Goal: Task Accomplishment & Management: Manage account settings

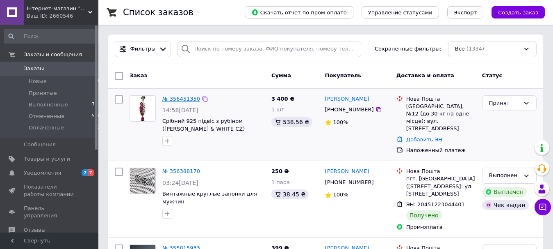
click at [173, 96] on link "№ 356451350" at bounding box center [181, 99] width 38 height 6
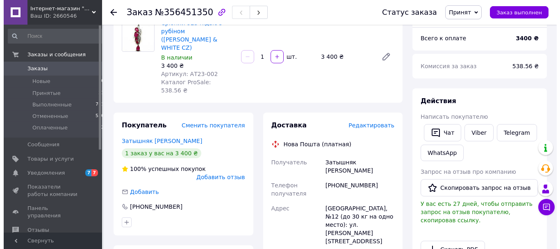
scroll to position [84, 0]
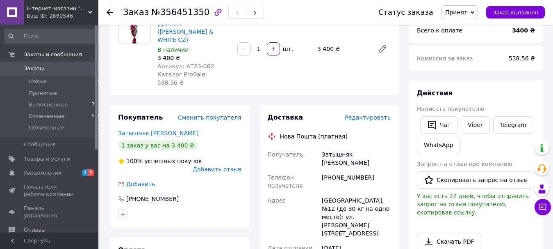
click at [365, 114] on span "Редактировать" at bounding box center [368, 117] width 46 height 7
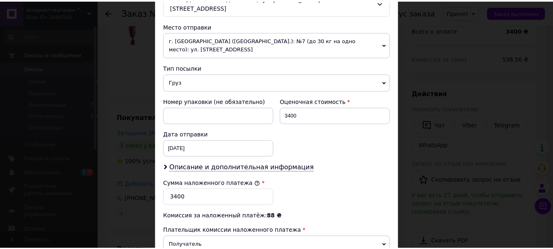
scroll to position [386, 0]
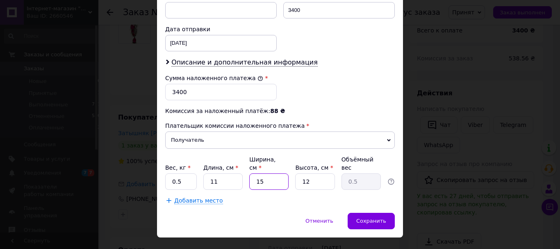
click at [269, 173] on input "15" at bounding box center [268, 181] width 39 height 16
type input "1"
type input "0.1"
type input "10"
type input "0.33"
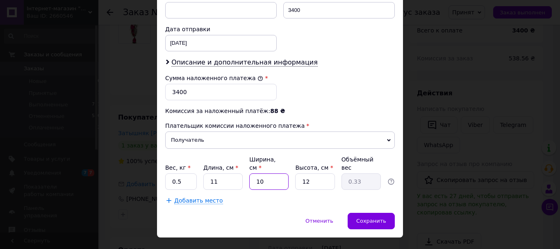
type input "10"
drag, startPoint x: 304, startPoint y: 162, endPoint x: 292, endPoint y: 164, distance: 12.9
click at [295, 173] on input "12" at bounding box center [314, 181] width 39 height 16
type input "3"
type input "0.1"
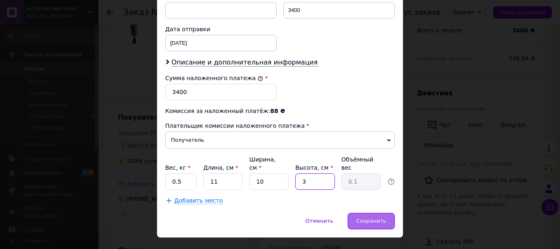
type input "3"
click at [370, 217] on span "Сохранить" at bounding box center [371, 220] width 30 height 6
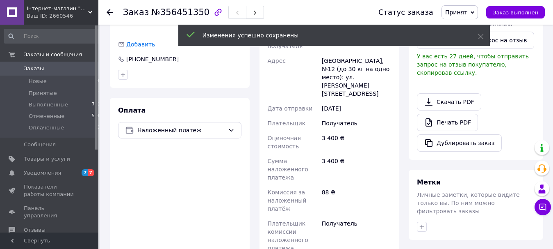
scroll to position [307, 0]
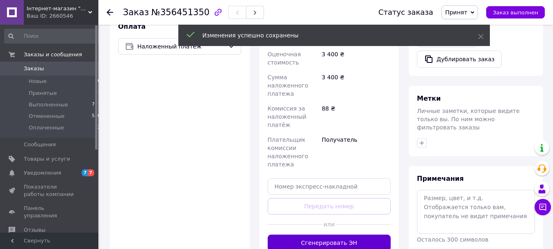
click at [360, 234] on button "Сгенерировать ЭН" at bounding box center [329, 242] width 123 height 16
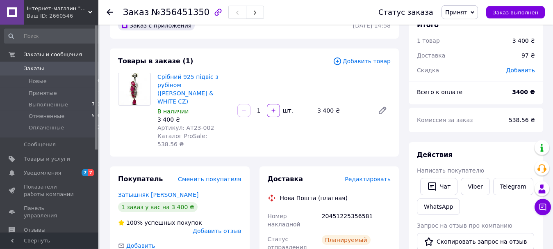
scroll to position [0, 0]
